Goal: Task Accomplishment & Management: Use online tool/utility

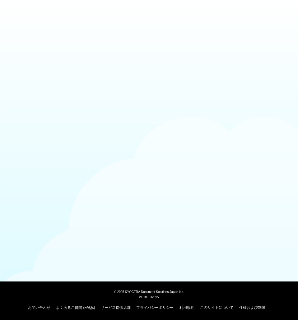
click at [50, 122] on body "© 2025 KYOCERA Document Solutions Japan Inc. v1.18.0.32895 お問い合わせ よくあるご質問 (FAQs…" at bounding box center [149, 160] width 298 height 320
click at [67, 306] on link "よくあるご質問 (FAQs)" at bounding box center [75, 307] width 39 height 4
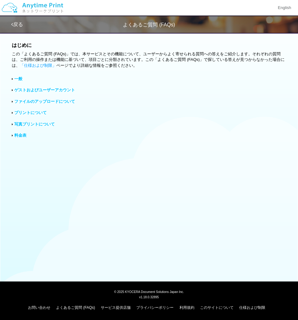
click at [39, 9] on img at bounding box center [32, 8] width 66 height 22
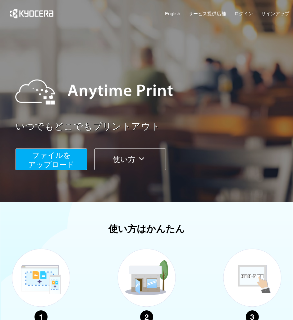
click at [71, 153] on button "ファイルを ​​アップロード" at bounding box center [51, 160] width 71 height 22
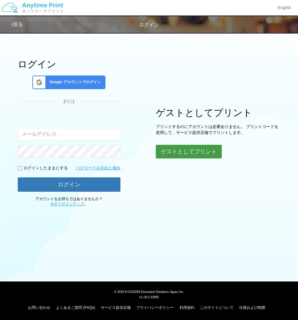
click at [174, 149] on button "ゲストとしてプリント" at bounding box center [189, 152] width 66 height 14
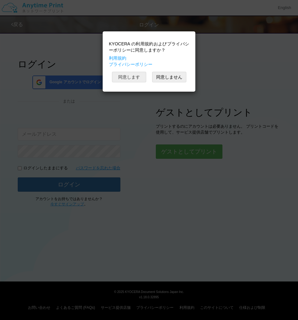
click at [133, 73] on button "同意します" at bounding box center [129, 77] width 34 height 11
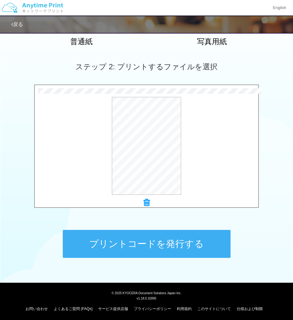
scroll to position [152, 0]
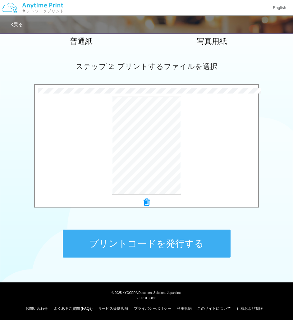
click at [153, 248] on button "プリントコードを発行する" at bounding box center [147, 244] width 168 height 28
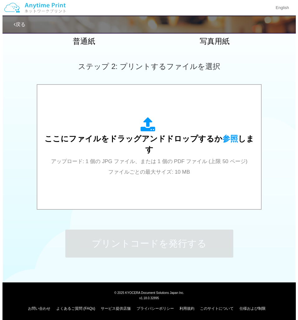
scroll to position [0, 0]
